Goal: Task Accomplishment & Management: Manage account settings

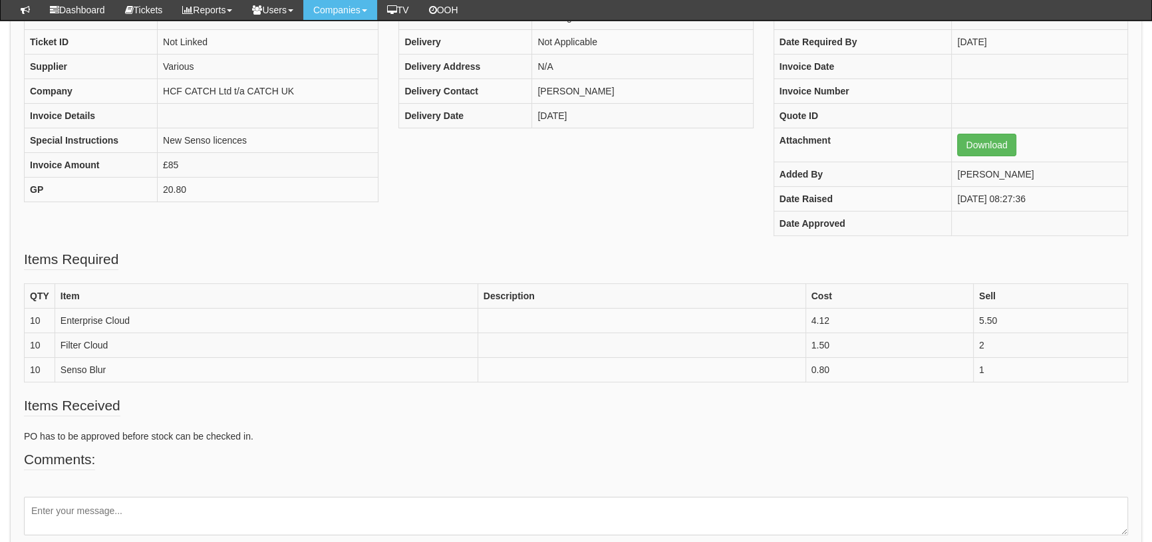
drag, startPoint x: 422, startPoint y: 401, endPoint x: 422, endPoint y: 391, distance: 10.0
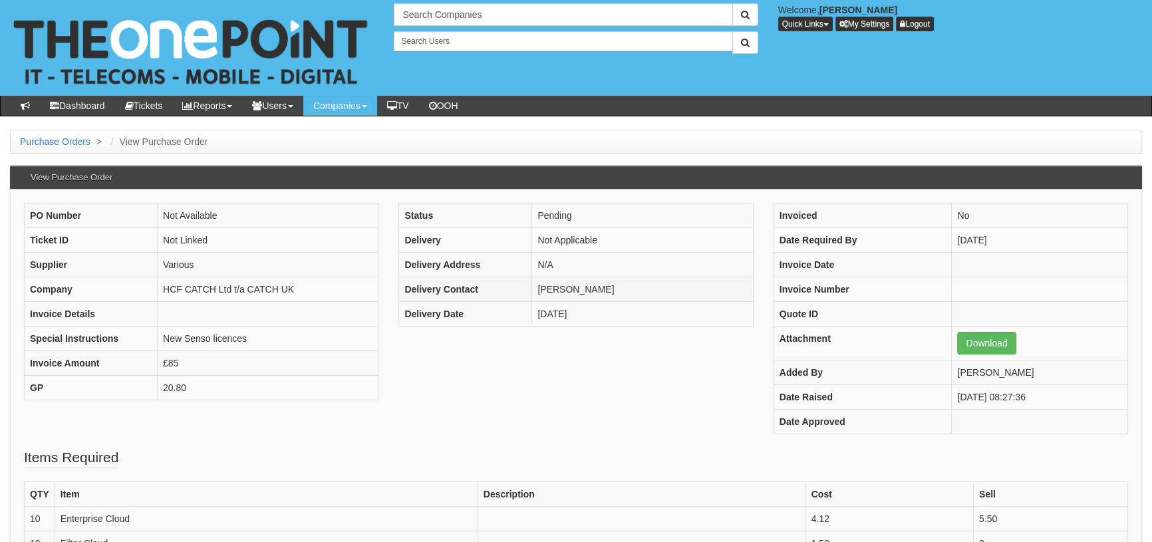
drag, startPoint x: 472, startPoint y: 374, endPoint x: 459, endPoint y: 292, distance: 82.9
click at [459, 392] on div "PO Number Not Available Ticket ID Not Linked Supplier Various Company HCF CATCH…" at bounding box center [576, 325] width 1124 height 245
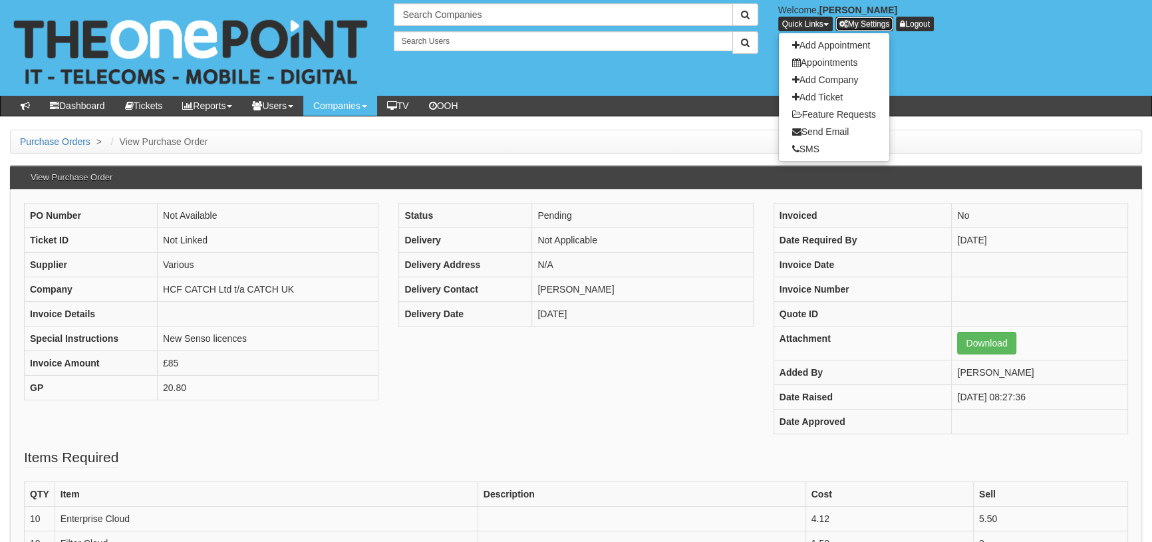
click at [878, 17] on link "My Settings" at bounding box center [865, 24] width 59 height 15
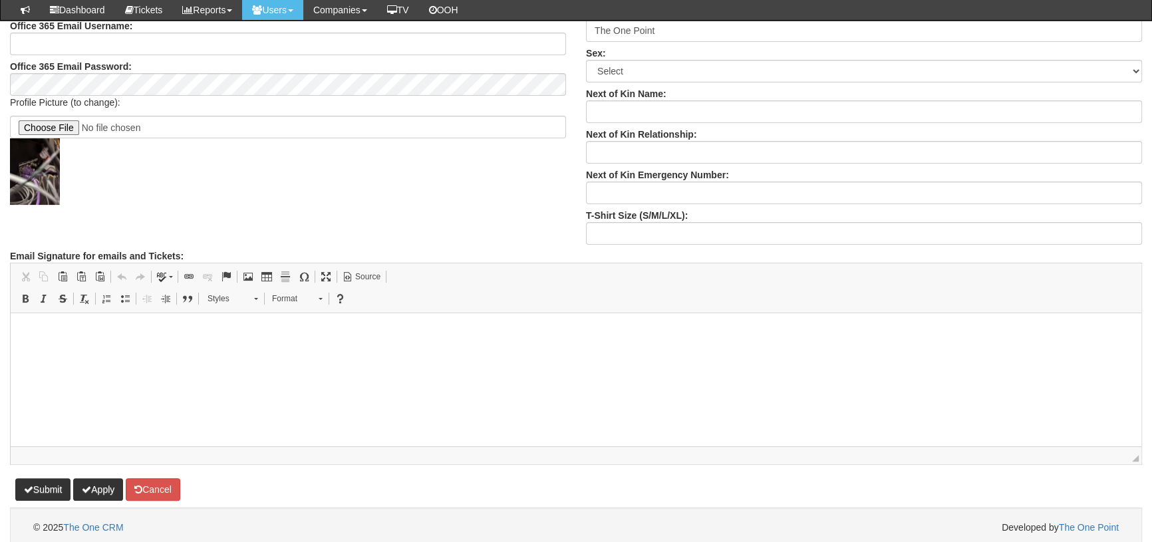
scroll to position [403, 0]
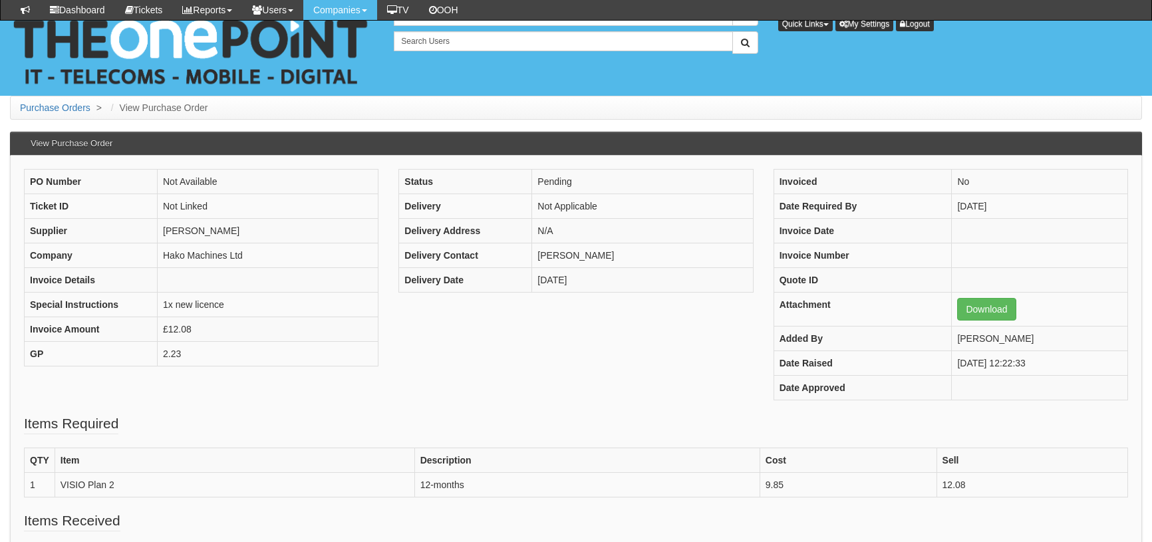
scroll to position [201, 0]
